Goal: Transaction & Acquisition: Purchase product/service

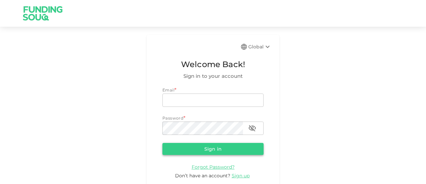
type input "[EMAIL_ADDRESS][DOMAIN_NAME]"
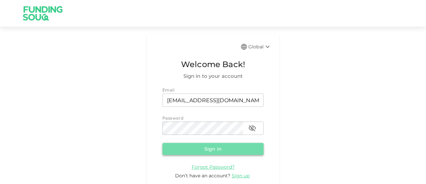
click at [195, 151] on button "Sign in" at bounding box center [213, 149] width 101 height 12
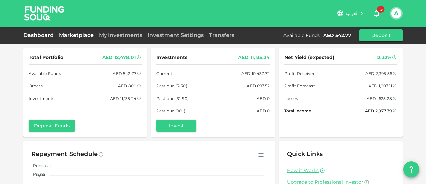
click at [77, 35] on link "Marketplace" at bounding box center [76, 35] width 40 height 6
